Goal: Task Accomplishment & Management: Manage account settings

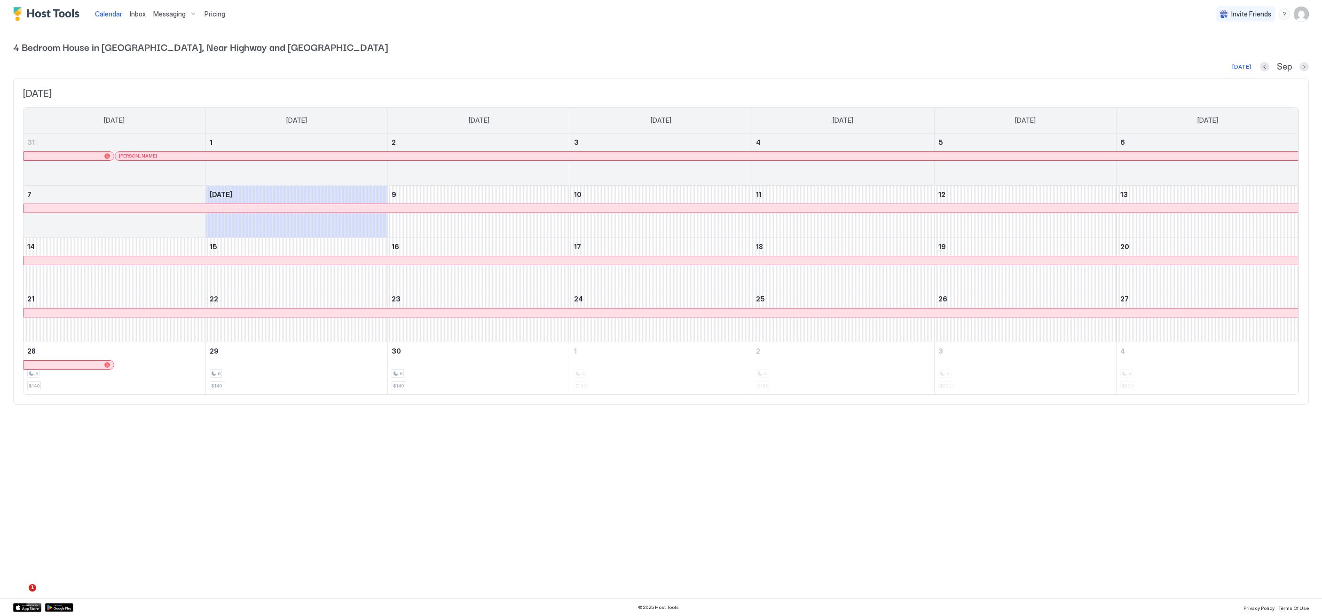
click at [40, 14] on img "Host Tools Logo" at bounding box center [48, 14] width 71 height 14
click at [75, 15] on img "Host Tools Logo" at bounding box center [48, 14] width 71 height 14
click at [217, 13] on span "Pricing" at bounding box center [215, 14] width 21 height 8
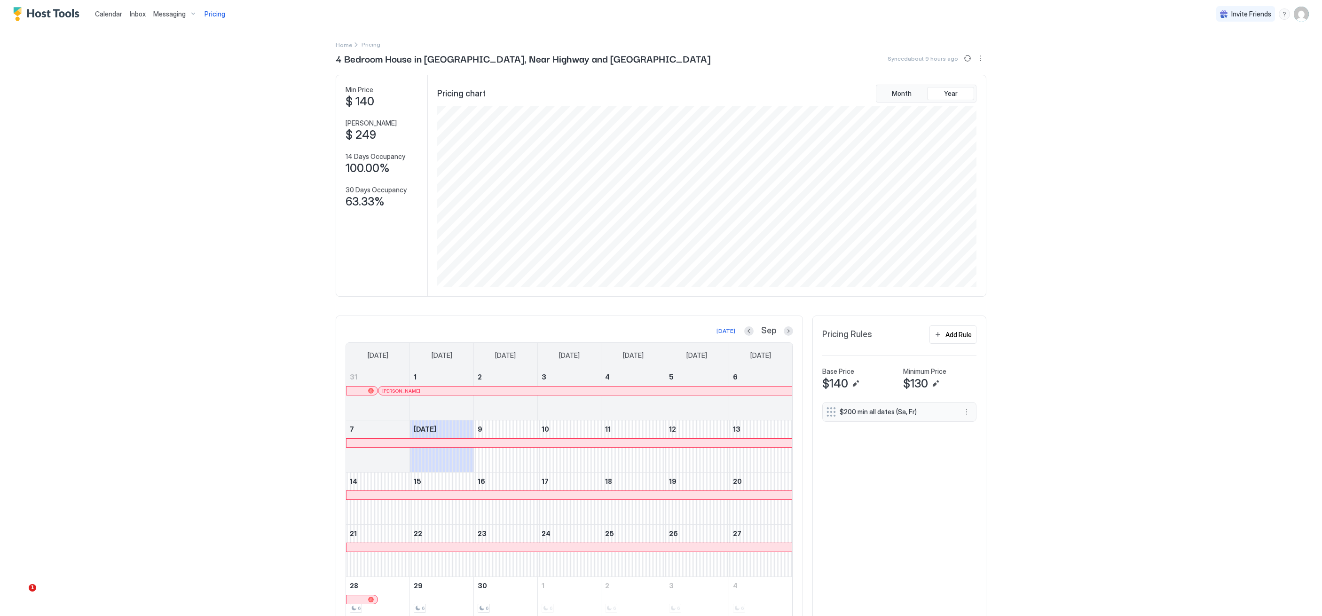
click at [111, 12] on span "Calendar" at bounding box center [108, 14] width 27 height 8
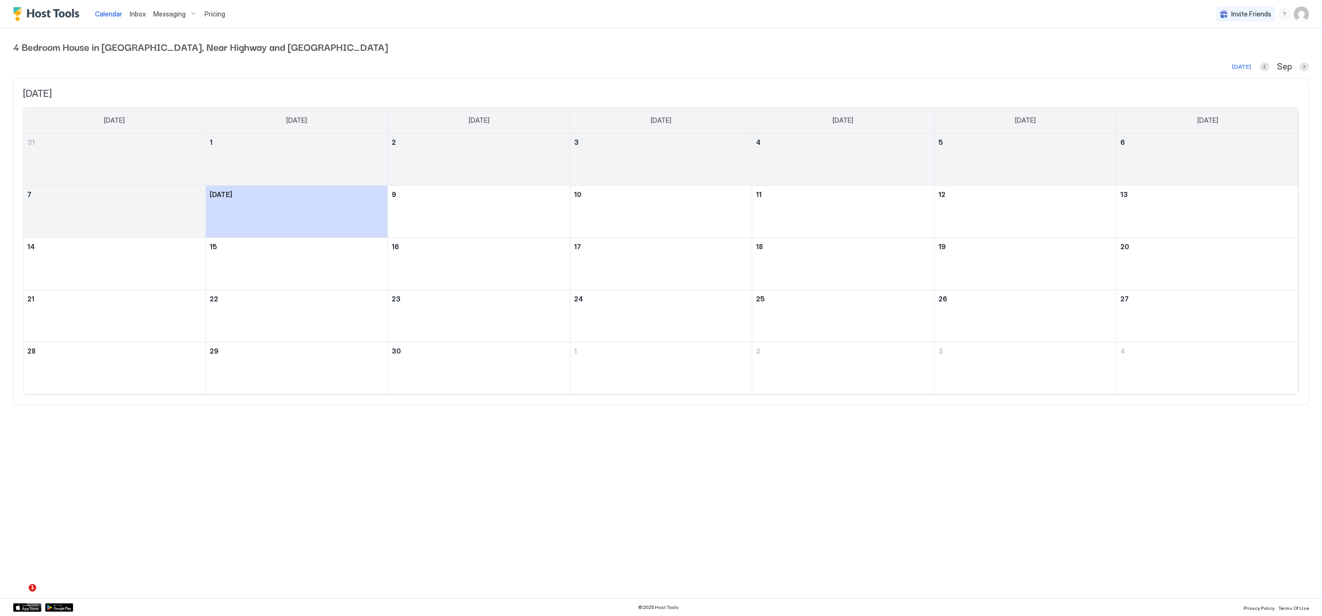
click at [147, 8] on div "Inbox" at bounding box center [138, 13] width 24 height 17
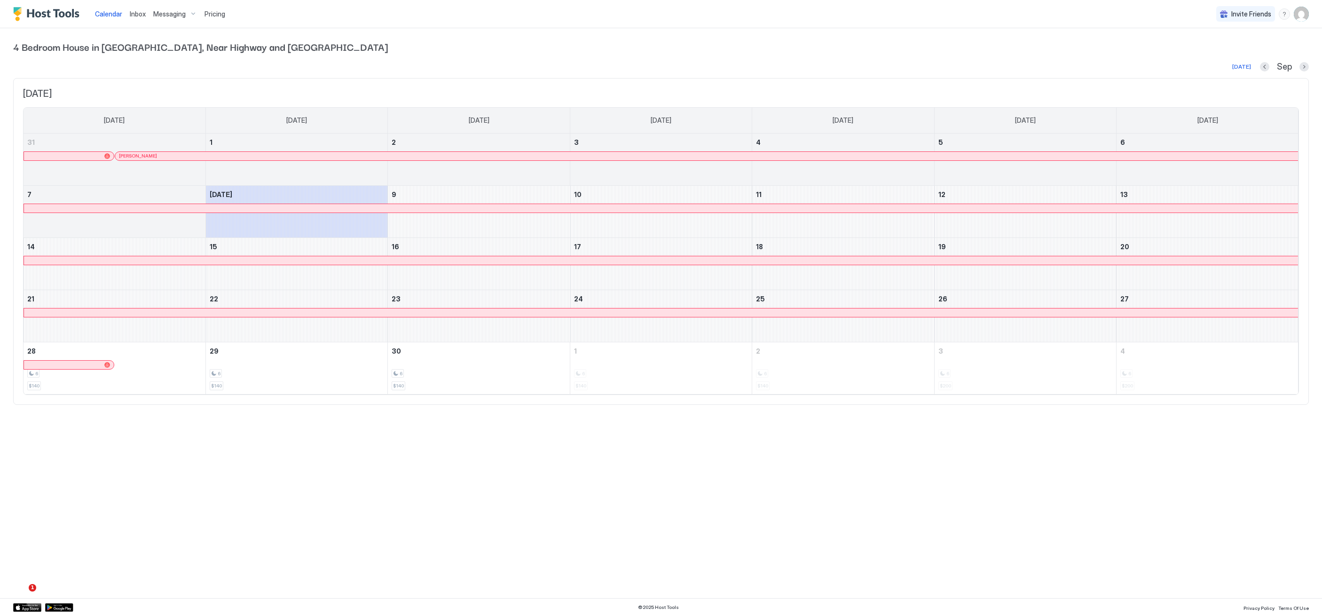
click at [165, 12] on span "Messaging" at bounding box center [169, 14] width 32 height 8
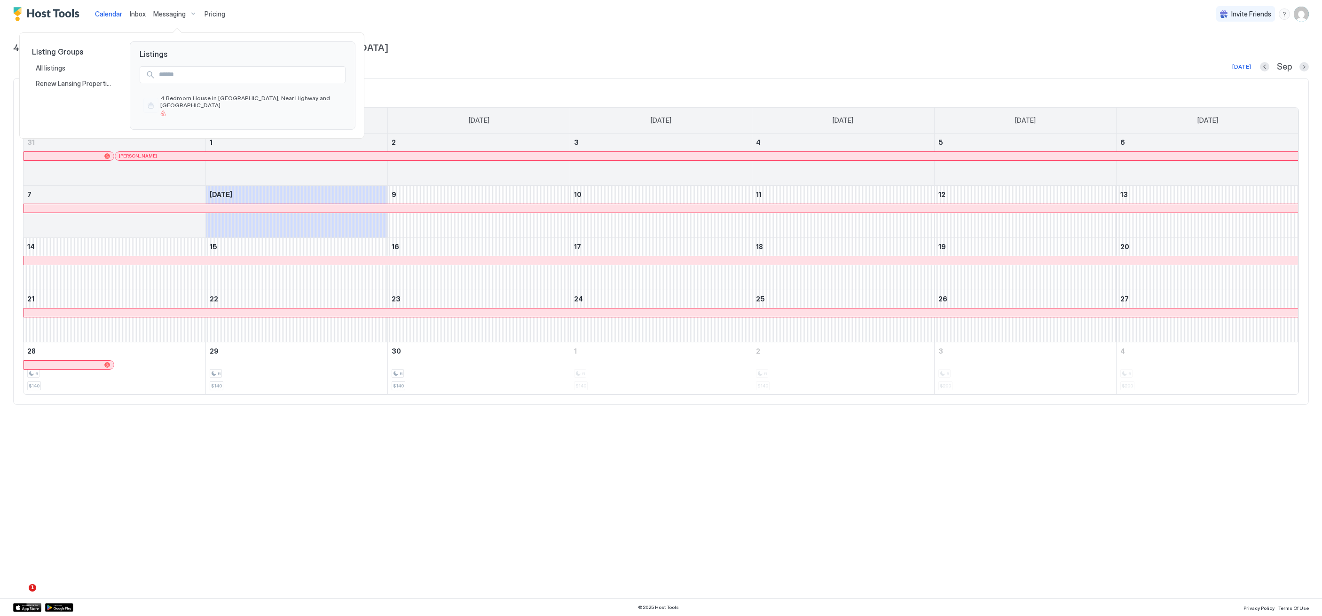
click at [216, 16] on div at bounding box center [661, 308] width 1322 height 616
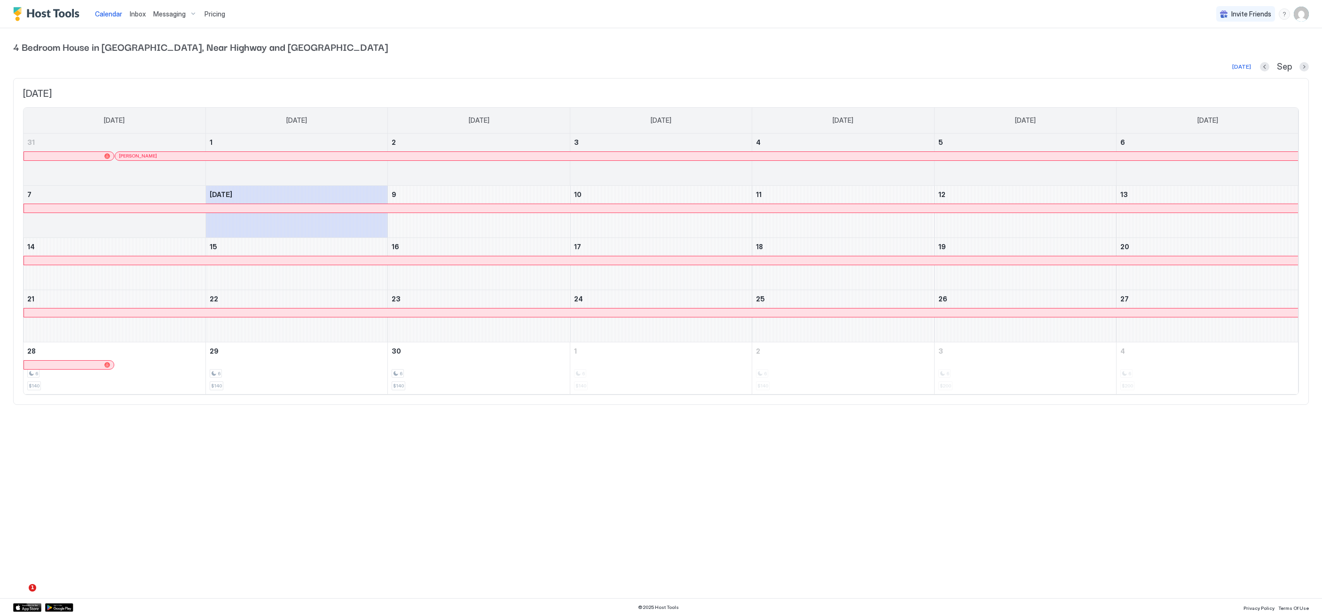
click at [52, 14] on img "Host Tools Logo" at bounding box center [48, 14] width 71 height 14
click at [1300, 14] on img "User profile" at bounding box center [1301, 14] width 15 height 15
click at [1231, 55] on div "Settings" at bounding box center [1248, 53] width 119 height 16
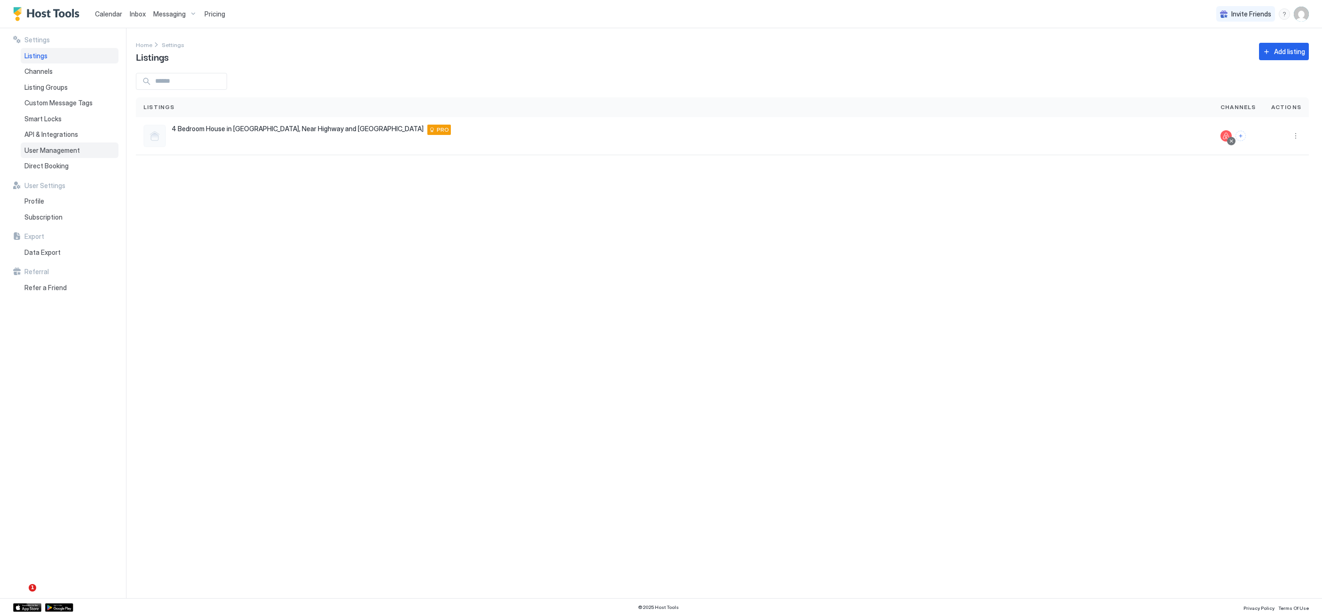
click at [93, 156] on div "User Management" at bounding box center [70, 150] width 98 height 16
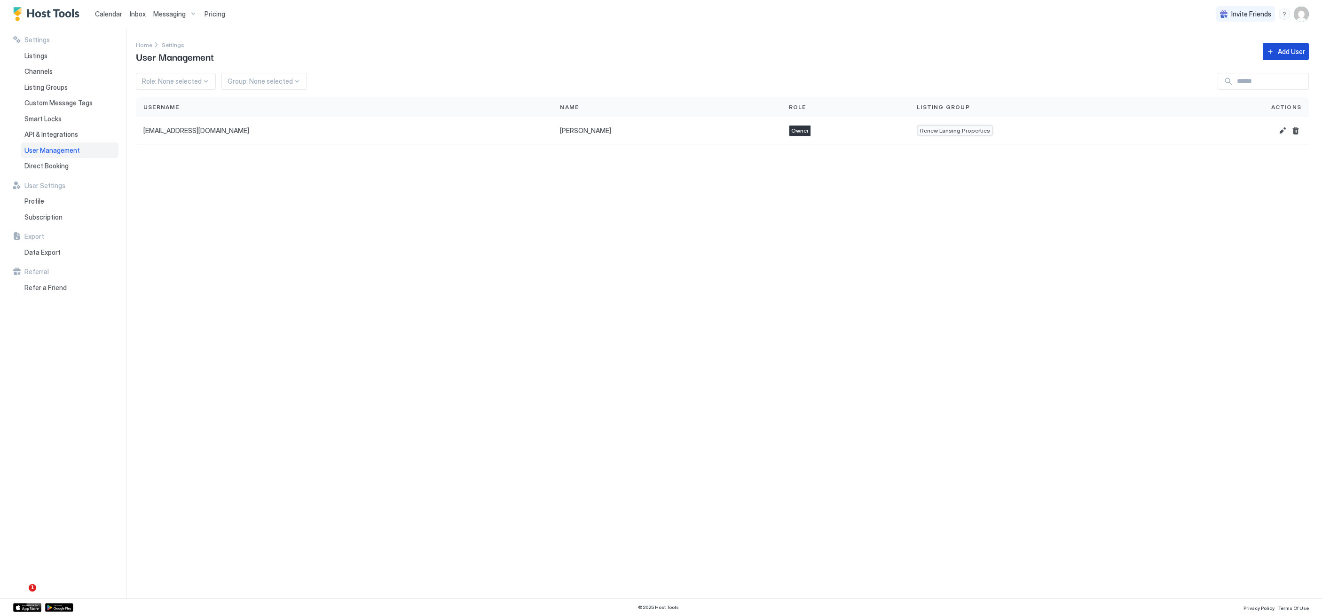
click at [1274, 54] on button "Add User" at bounding box center [1286, 51] width 46 height 17
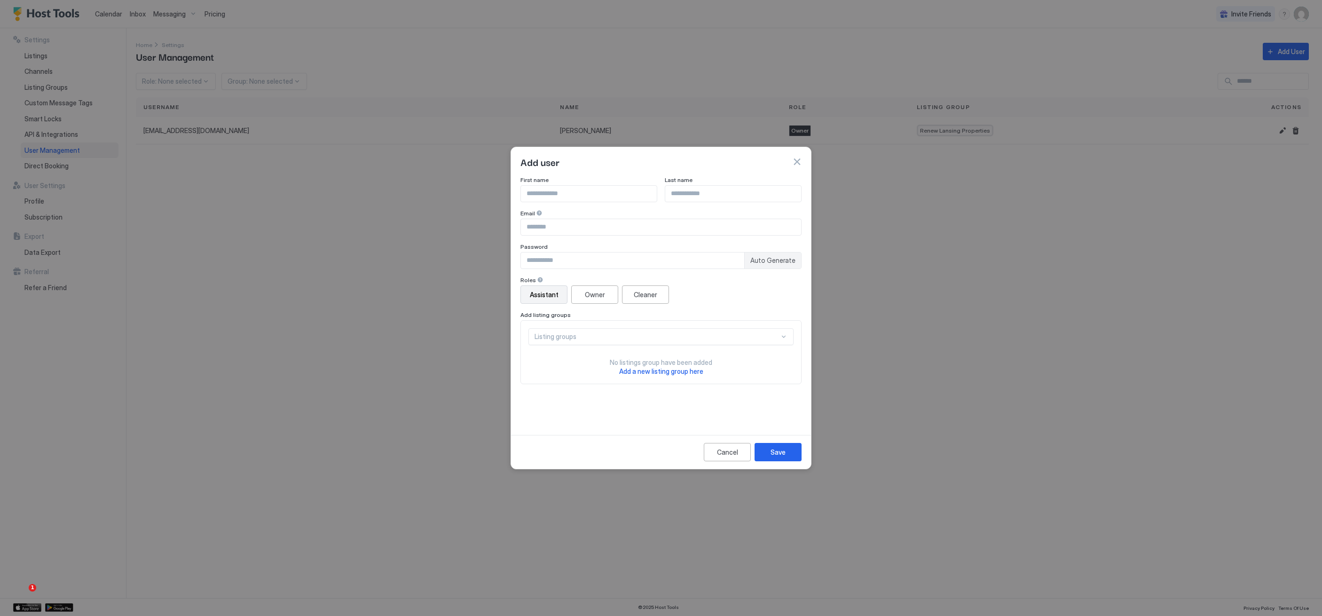
click at [576, 222] on input "Input Field" at bounding box center [661, 227] width 280 height 16
click at [579, 232] on input "Input Field" at bounding box center [661, 227] width 280 height 16
paste input "**********"
type input "**********"
click at [557, 264] on input "Input Field" at bounding box center [632, 260] width 223 height 16
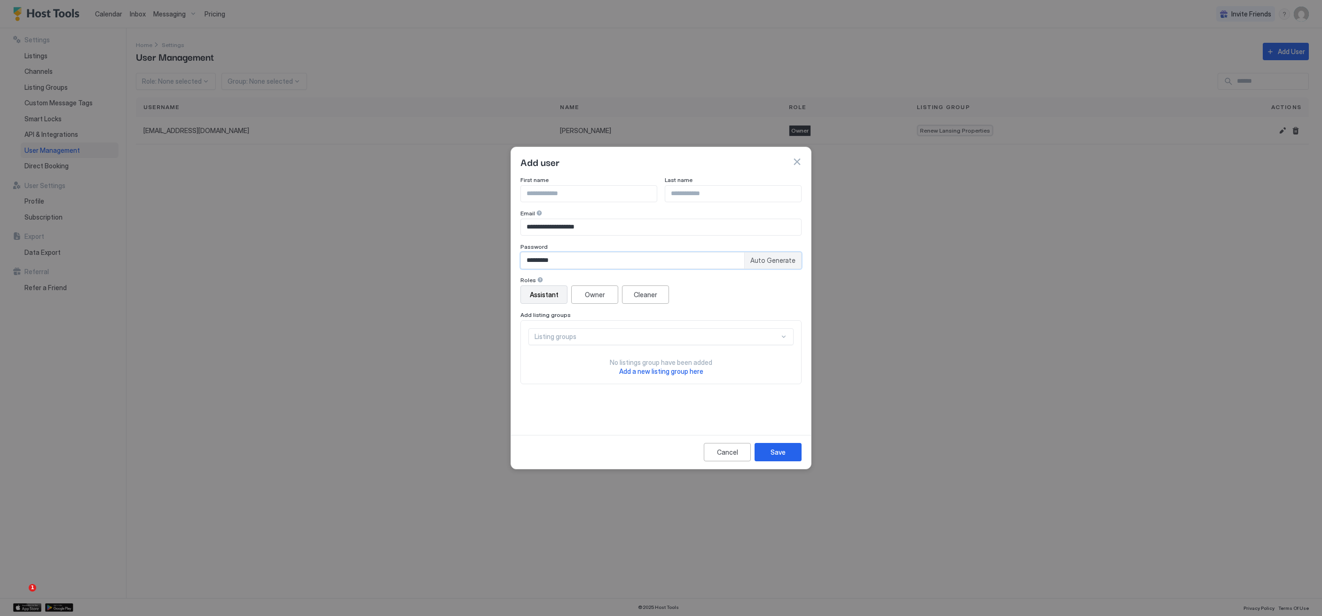
type input "*********"
click at [614, 195] on input "Input Field" at bounding box center [589, 194] width 136 height 16
type input "****"
type input "*******"
click at [763, 332] on div "Listing groups" at bounding box center [657, 336] width 245 height 8
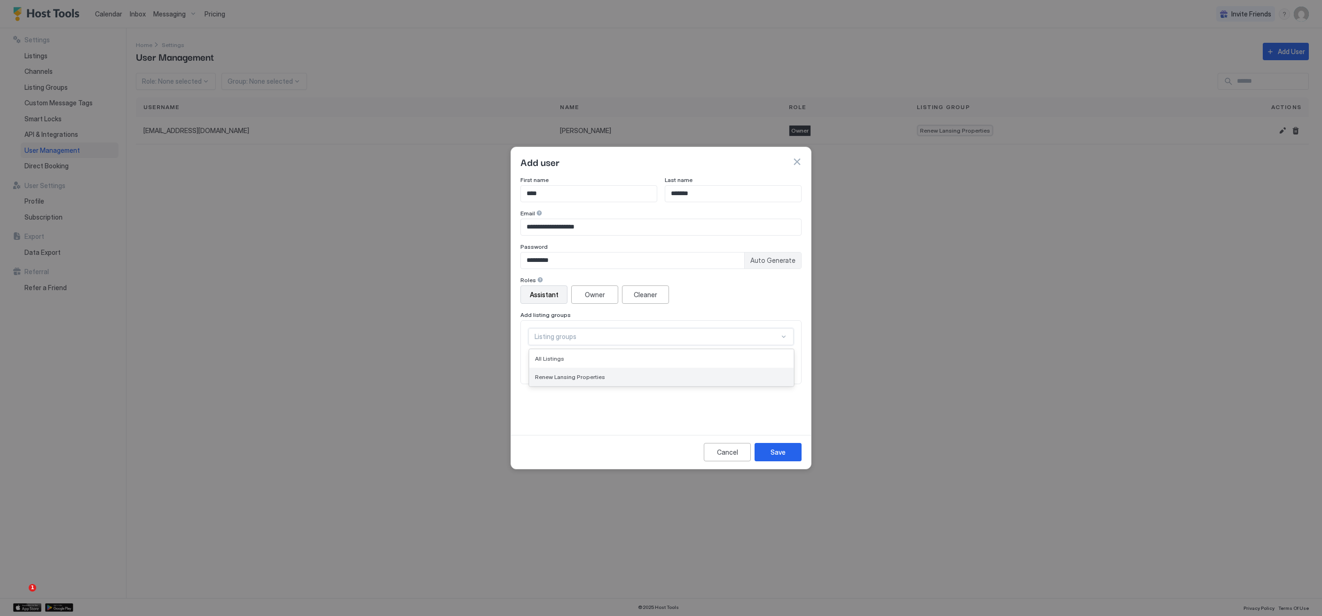
click at [756, 370] on div "Renew Lansing Properties" at bounding box center [661, 377] width 264 height 18
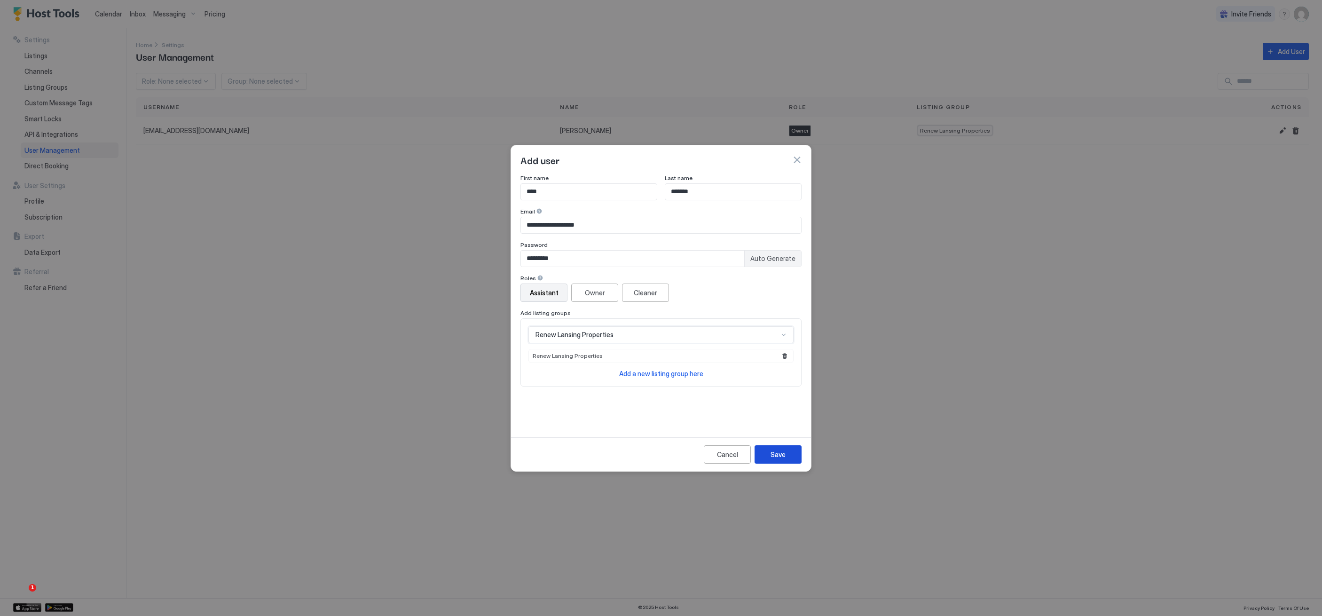
click at [795, 452] on button "Save" at bounding box center [778, 454] width 47 height 18
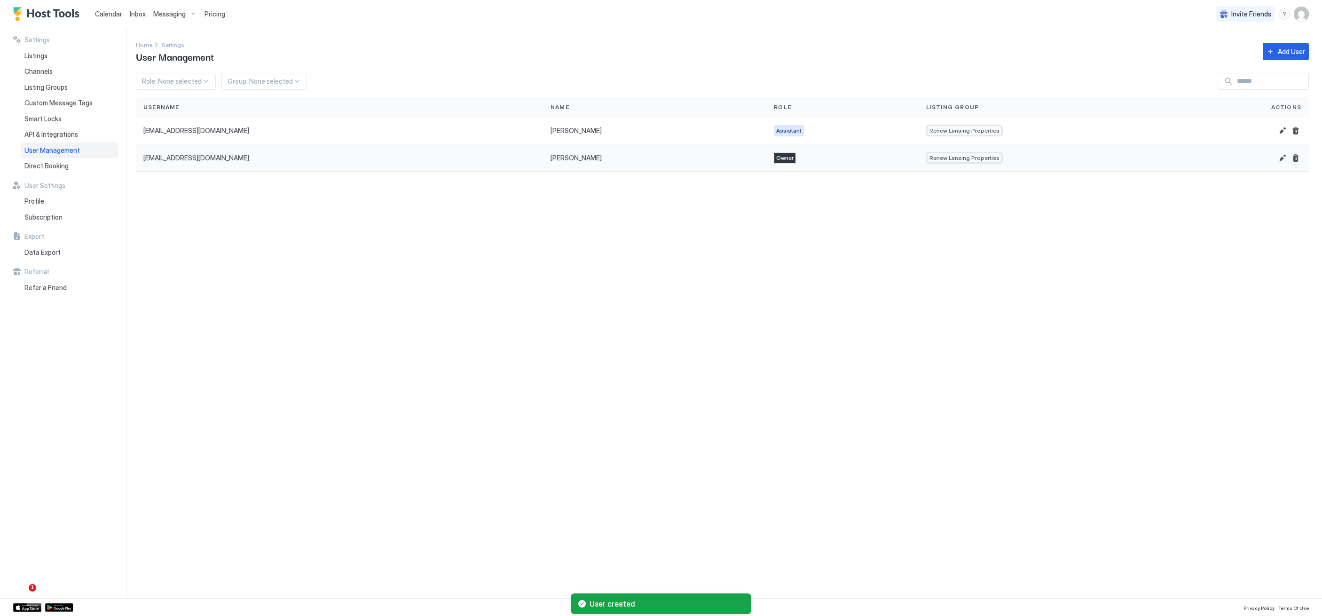
click at [568, 157] on div "LIsa Braden lisabagel@gmail.com" at bounding box center [655, 158] width 208 height 8
click at [1278, 156] on button "Edit" at bounding box center [1282, 157] width 11 height 11
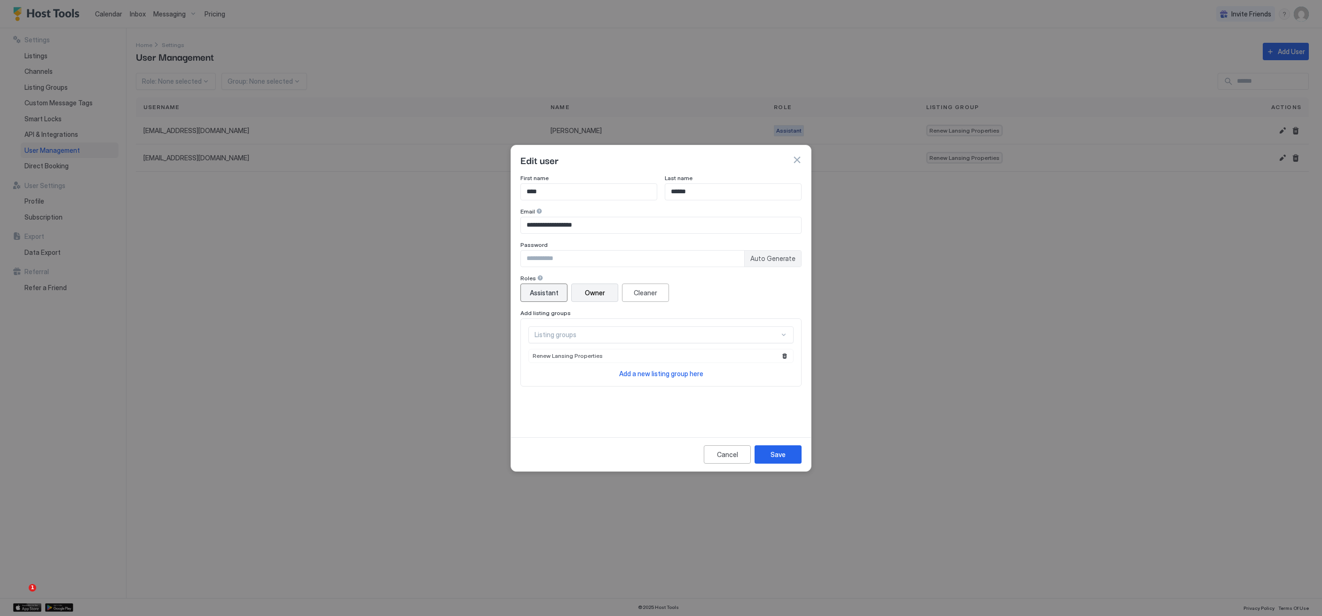
click at [526, 294] on button "Assistant" at bounding box center [543, 292] width 47 height 18
click at [775, 335] on div "Listing groups" at bounding box center [657, 334] width 245 height 8
click at [723, 355] on div "All Listings" at bounding box center [661, 356] width 253 height 7
click at [788, 447] on button "Save" at bounding box center [778, 454] width 47 height 18
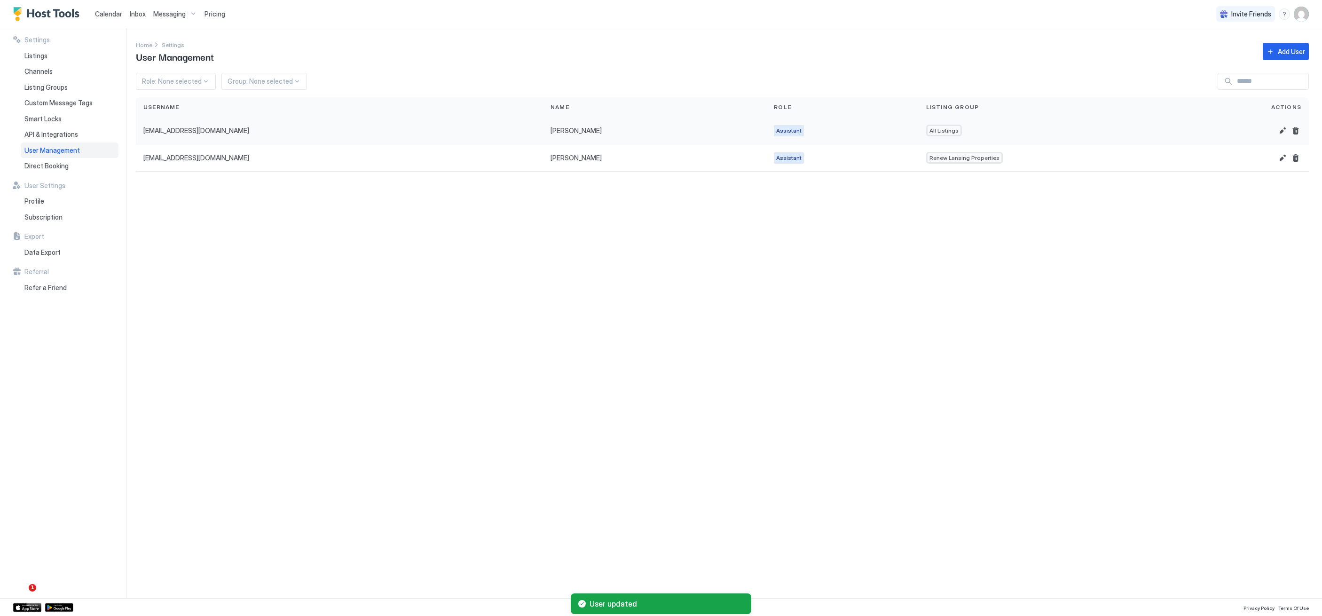
click at [272, 128] on div "lisabagel@gmail.com" at bounding box center [339, 130] width 392 height 8
click at [779, 127] on div "Assistant" at bounding box center [842, 130] width 137 height 11
click at [947, 160] on div "Renew Lansing Properties" at bounding box center [1037, 158] width 222 height 12
click at [1278, 130] on button "Edit" at bounding box center [1282, 130] width 11 height 11
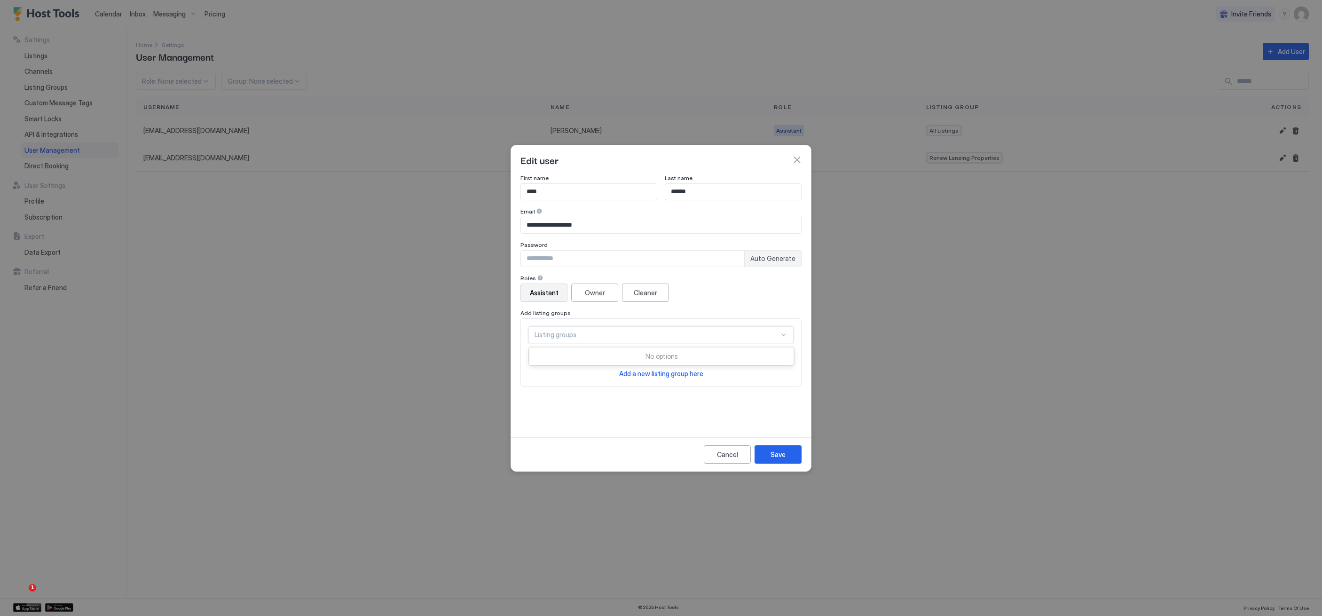
click at [763, 330] on div "Listing groups" at bounding box center [657, 334] width 245 height 8
click at [1224, 143] on div at bounding box center [661, 308] width 1322 height 616
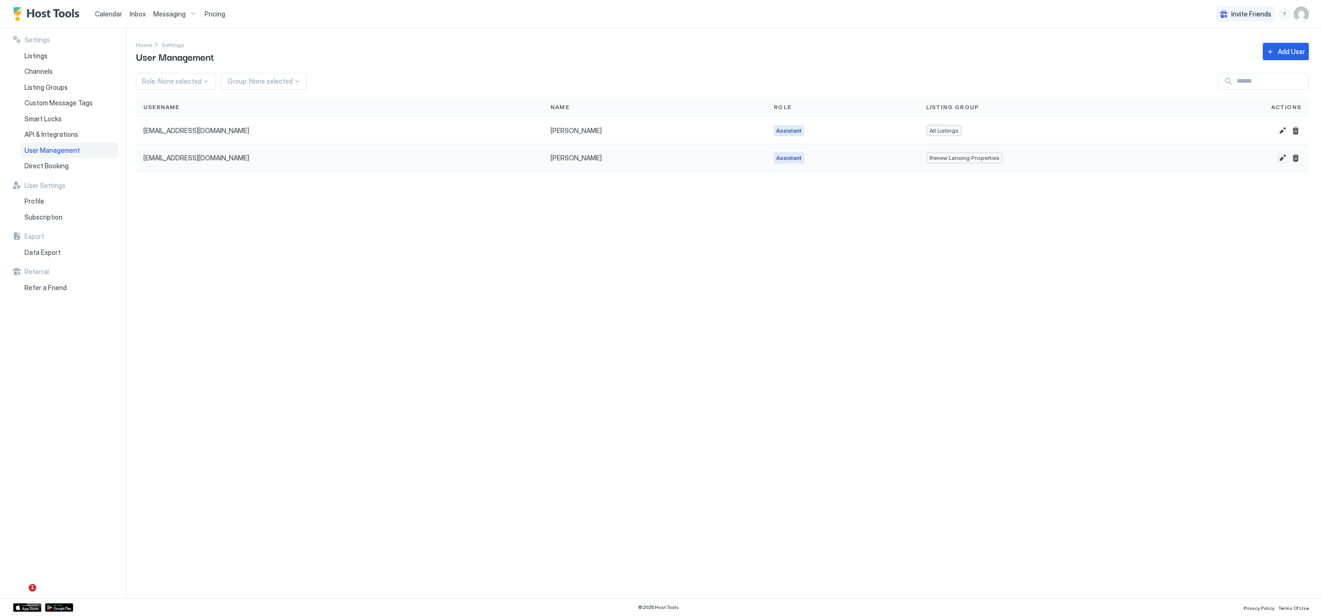
click at [1280, 158] on button "Edit" at bounding box center [1282, 157] width 11 height 11
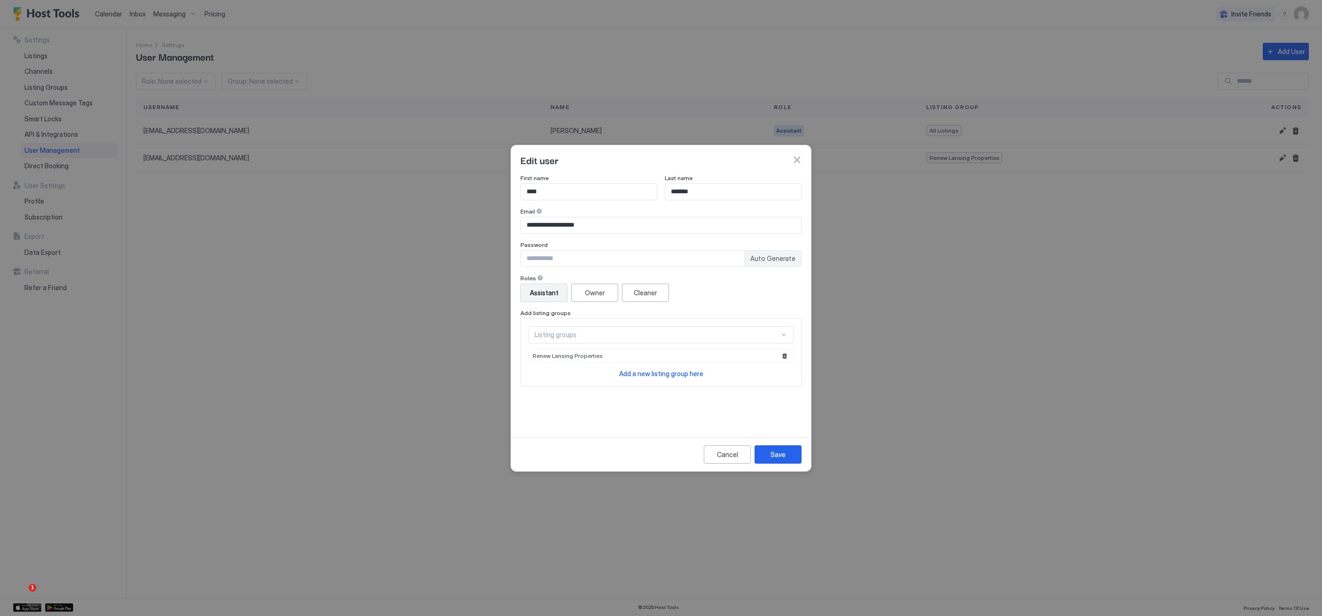
click at [698, 336] on div "Listing groups" at bounding box center [657, 334] width 245 height 8
click at [847, 362] on div at bounding box center [661, 308] width 1322 height 616
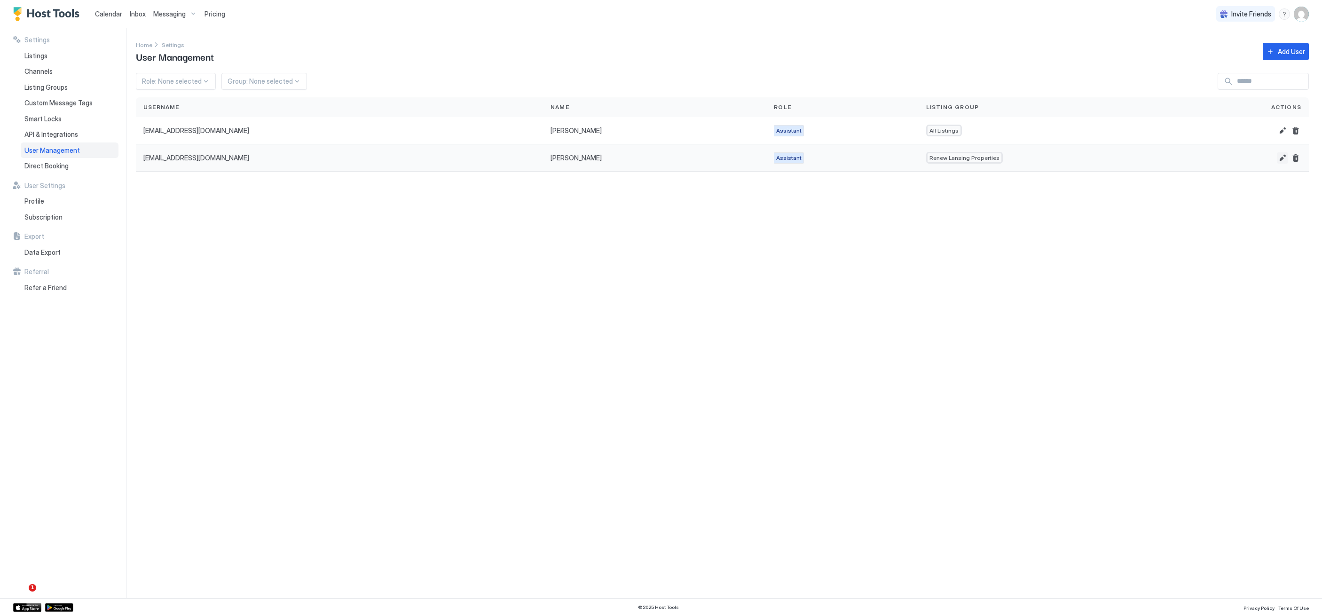
click at [1282, 160] on button "Edit" at bounding box center [1282, 157] width 11 height 11
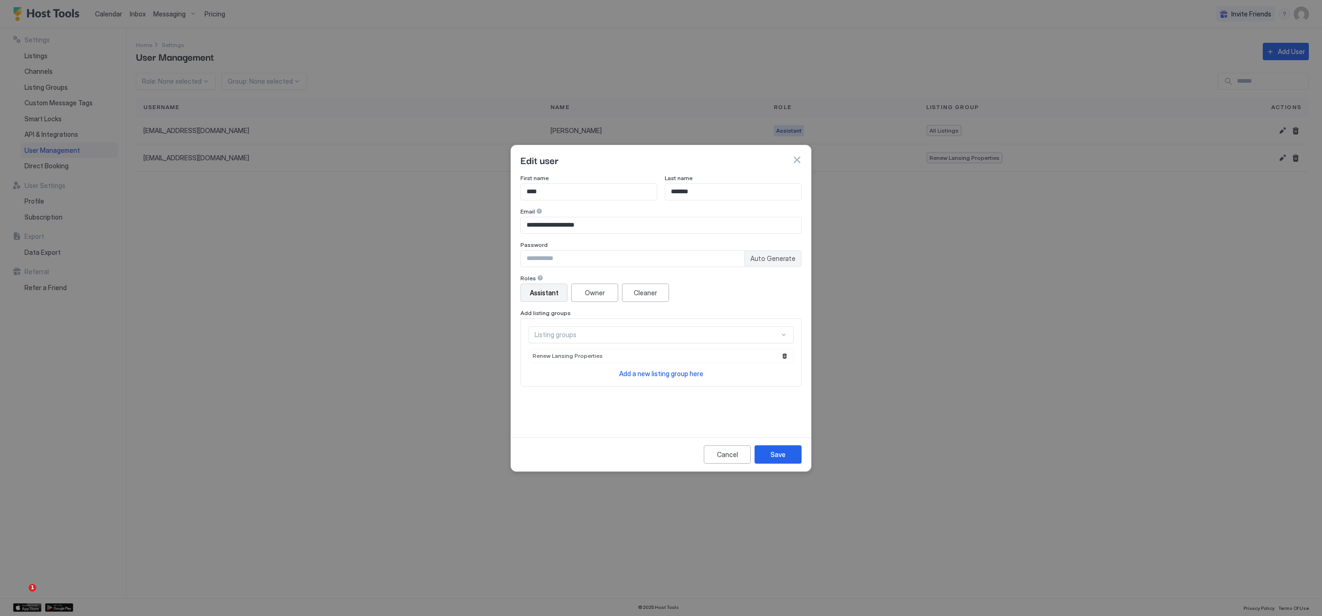
click at [380, 337] on div at bounding box center [661, 308] width 1322 height 616
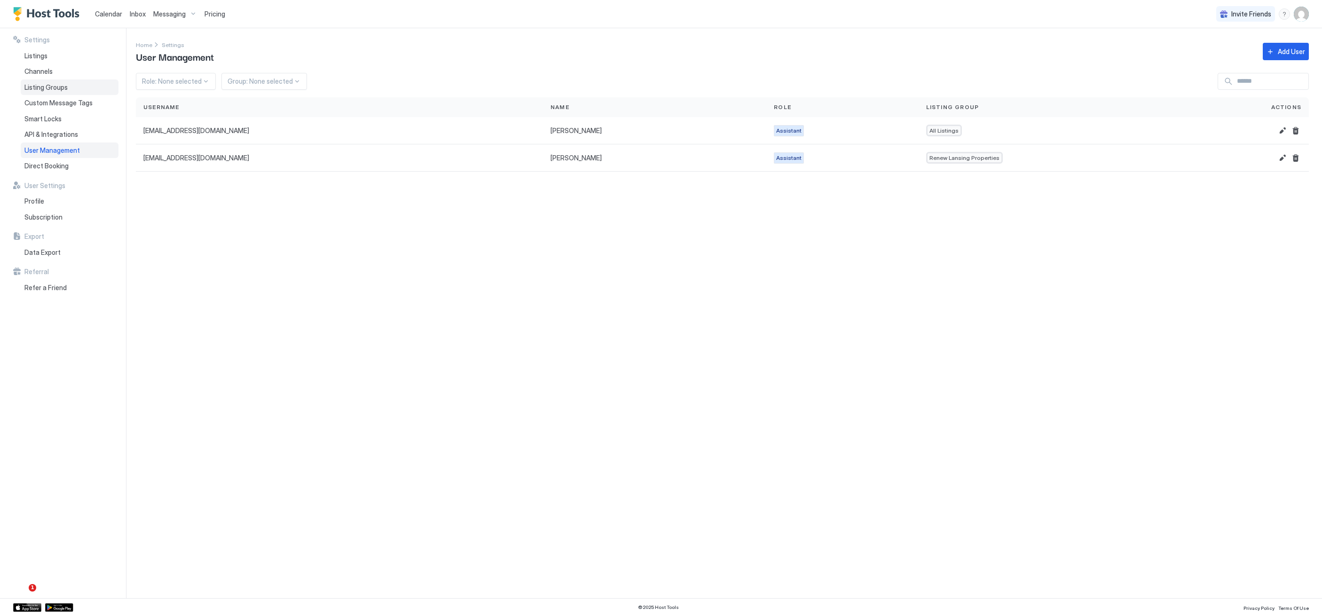
click at [56, 86] on span "Listing Groups" at bounding box center [45, 87] width 43 height 8
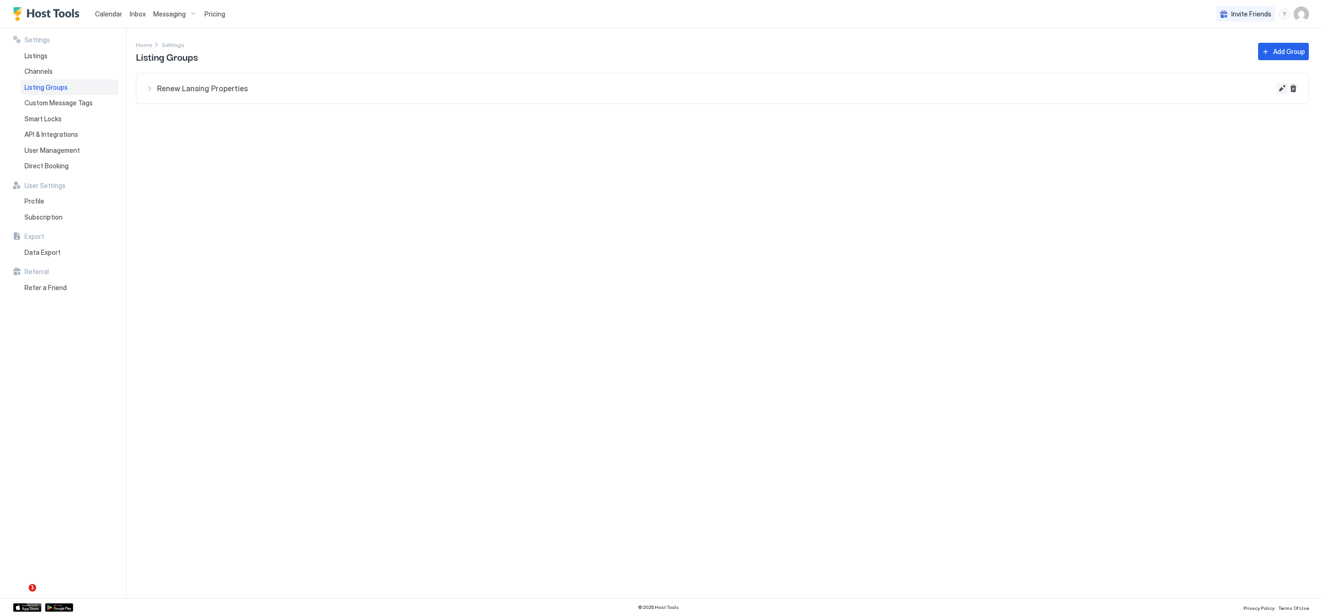
click at [1281, 90] on button "Edit" at bounding box center [1281, 88] width 11 height 11
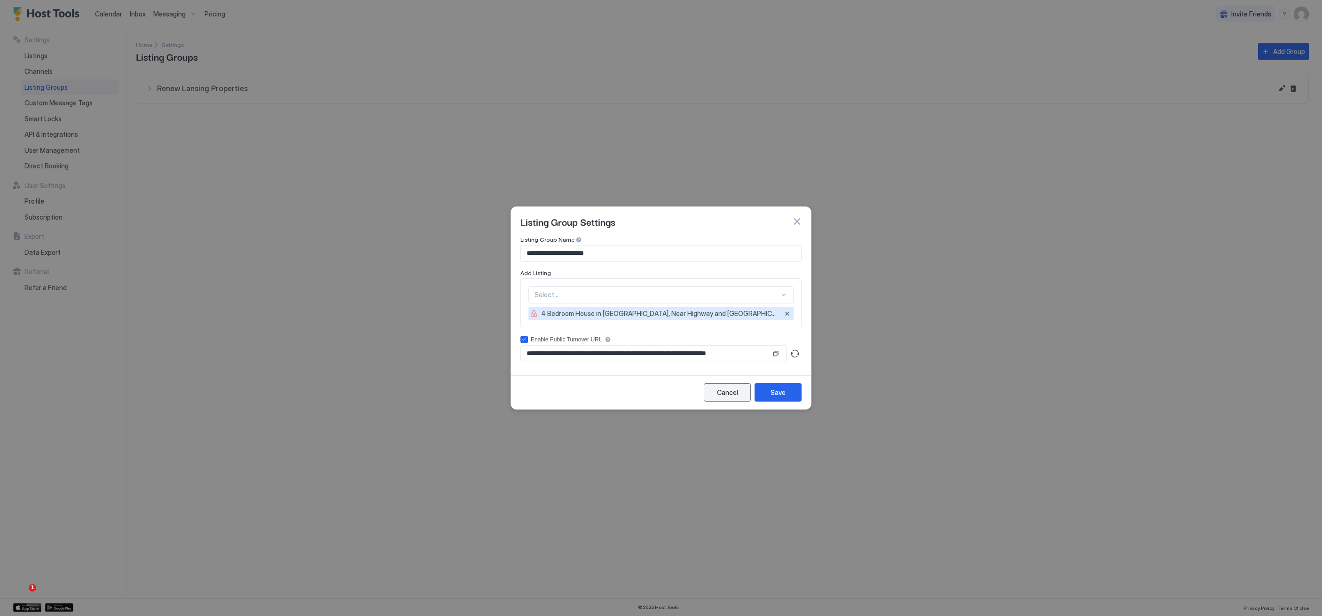
click at [719, 391] on div "Cancel" at bounding box center [727, 392] width 21 height 10
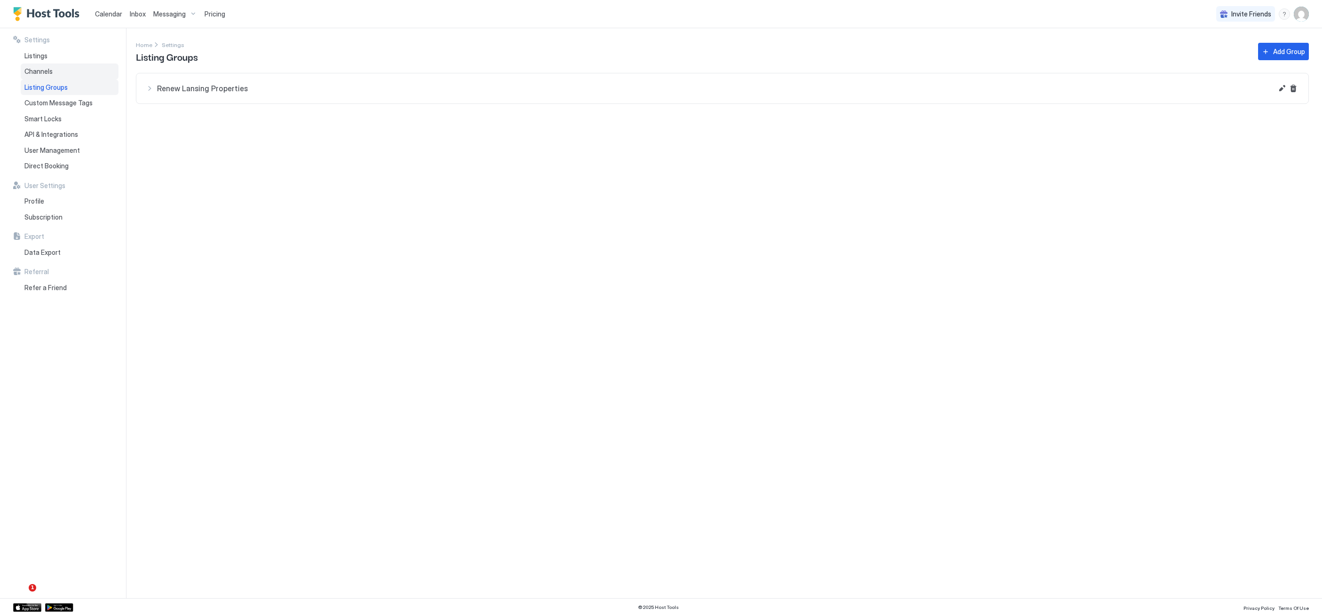
click at [60, 67] on div "Channels" at bounding box center [70, 71] width 98 height 16
click at [49, 53] on div "Listings" at bounding box center [70, 56] width 98 height 16
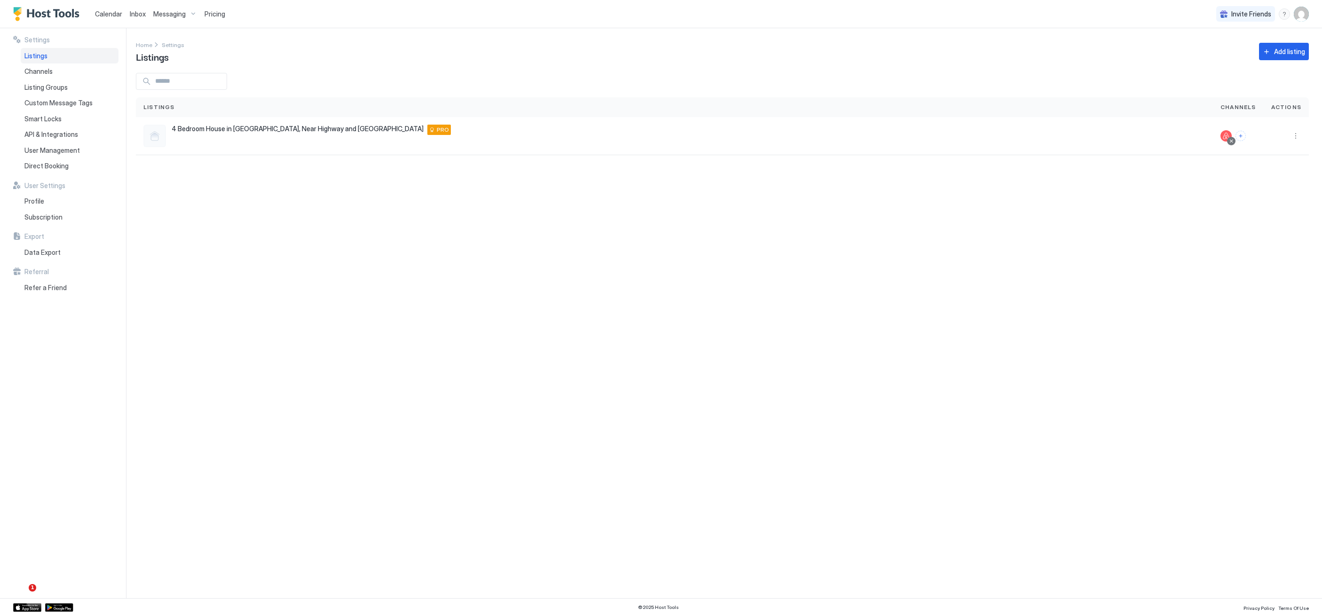
click at [176, 13] on span "Messaging" at bounding box center [169, 14] width 32 height 8
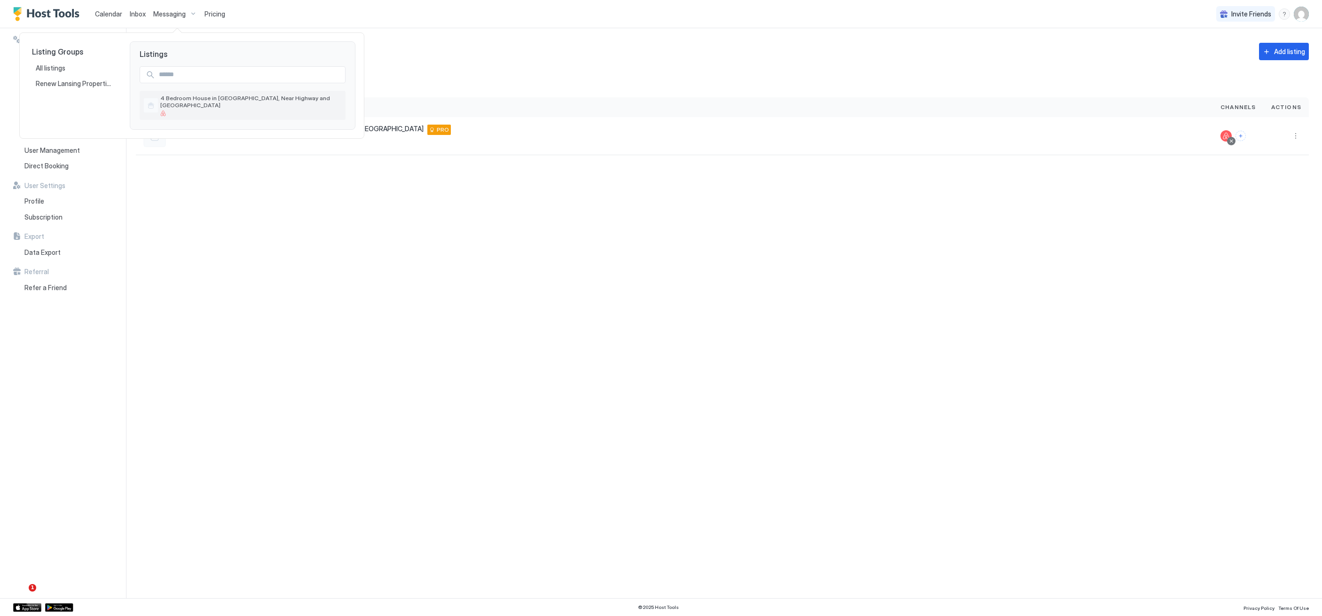
click at [182, 110] on div at bounding box center [250, 113] width 181 height 6
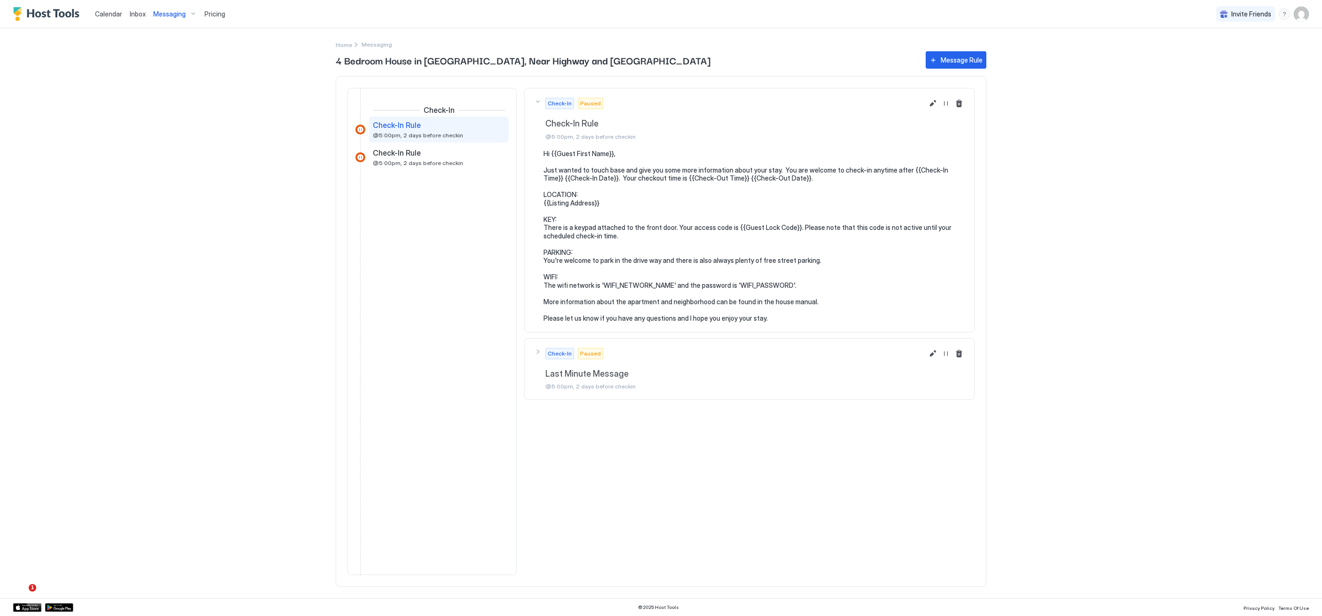
click at [41, 16] on img "Host Tools Logo" at bounding box center [48, 14] width 71 height 14
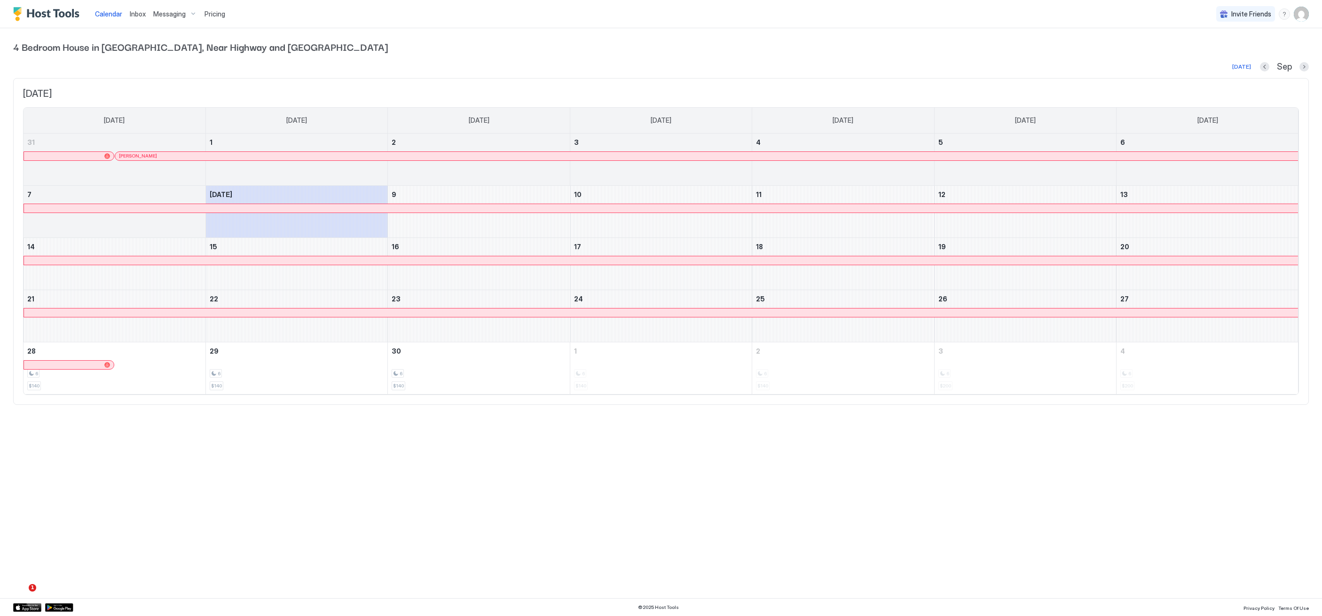
click at [1308, 9] on img "User profile" at bounding box center [1301, 14] width 15 height 15
click at [1205, 54] on span "Settings" at bounding box center [1216, 52] width 25 height 8
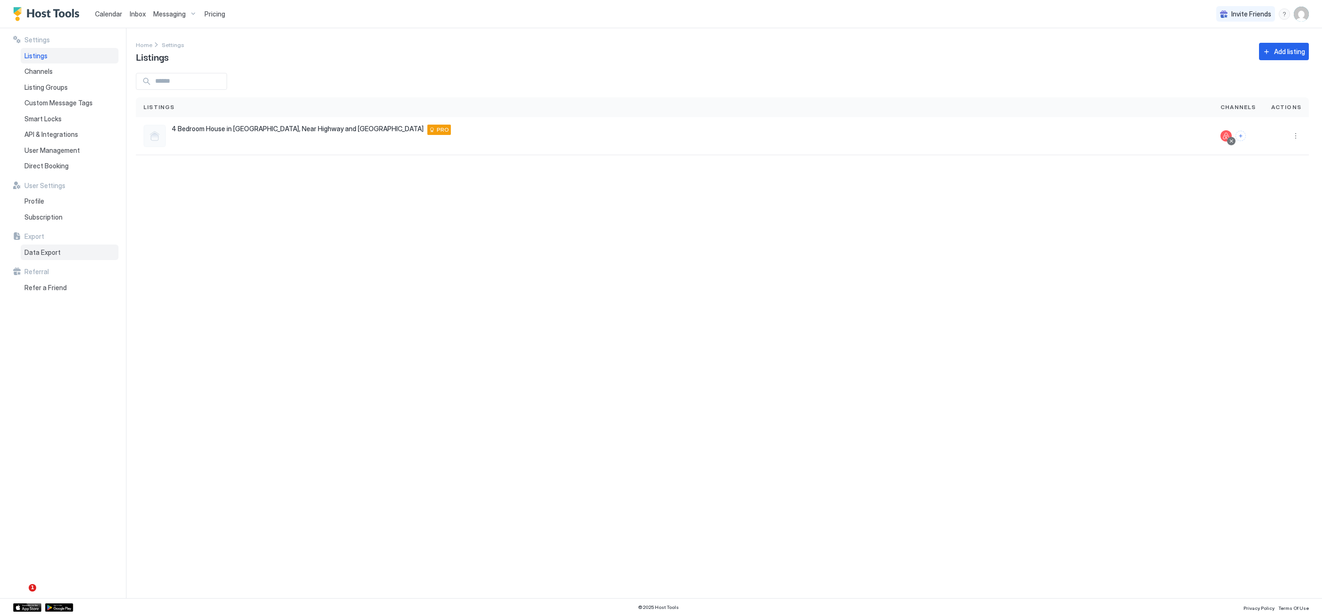
click at [55, 251] on span "Data Export" at bounding box center [42, 252] width 36 height 8
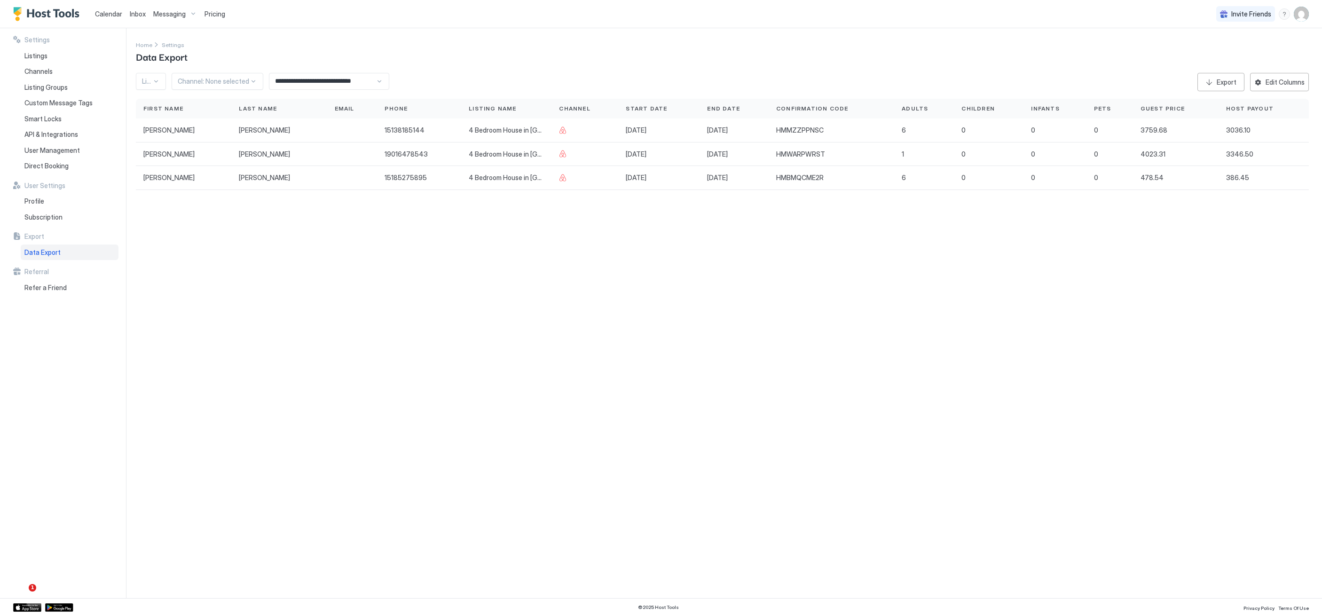
click at [52, 17] on img "Host Tools Logo" at bounding box center [48, 14] width 71 height 14
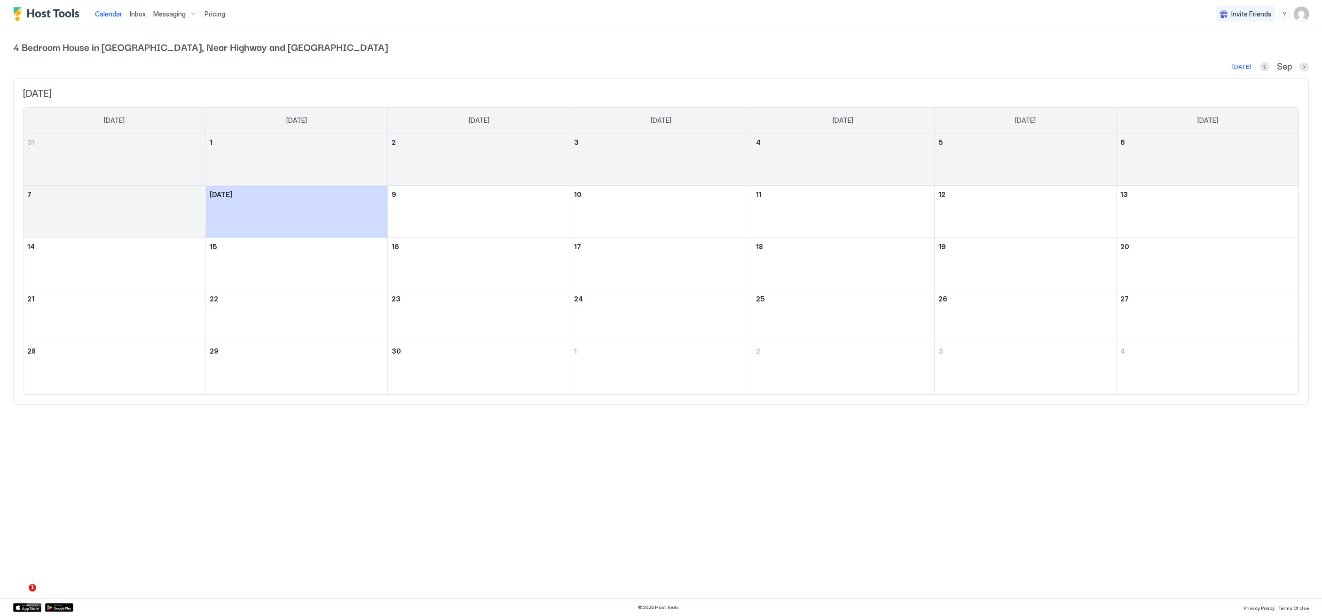
click at [52, 17] on img "Host Tools Logo" at bounding box center [48, 14] width 71 height 14
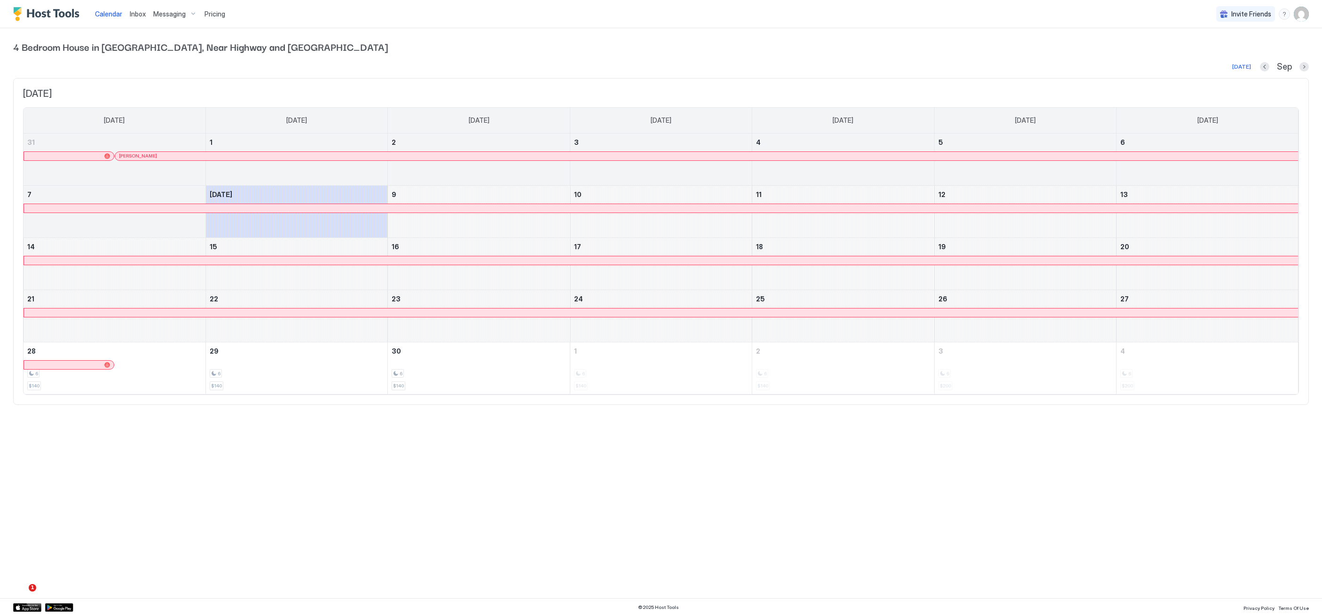
click at [235, 45] on span "4 Bedroom House in [GEOGRAPHIC_DATA], Near Highway and [GEOGRAPHIC_DATA]" at bounding box center [661, 46] width 1296 height 14
